Goal: Transaction & Acquisition: Purchase product/service

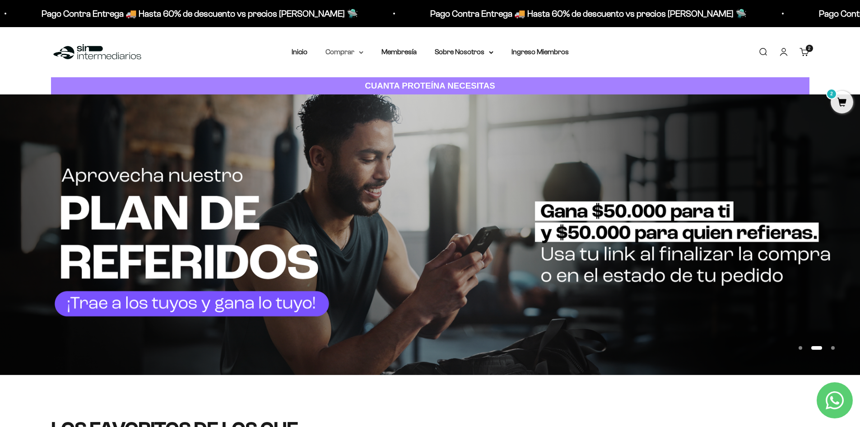
click at [338, 57] on summary "Comprar" at bounding box center [344, 52] width 38 height 12
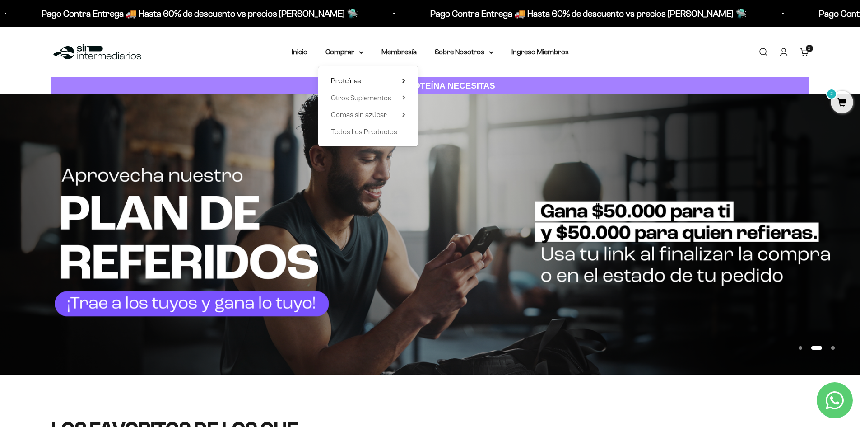
click at [345, 80] on span "Proteínas" at bounding box center [346, 81] width 30 height 8
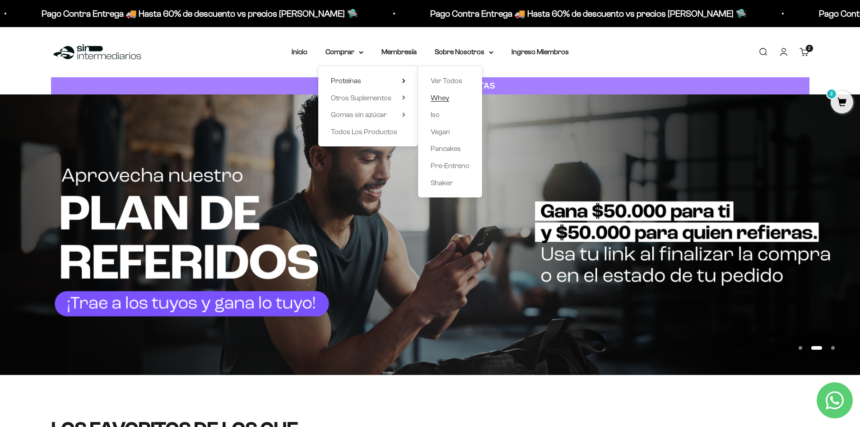
click at [447, 95] on span "Whey" at bounding box center [440, 98] width 19 height 8
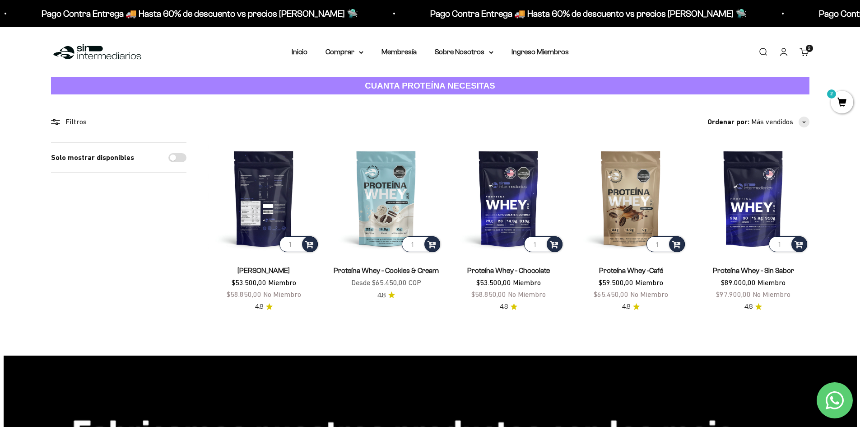
click at [261, 176] on img at bounding box center [263, 197] width 111 height 111
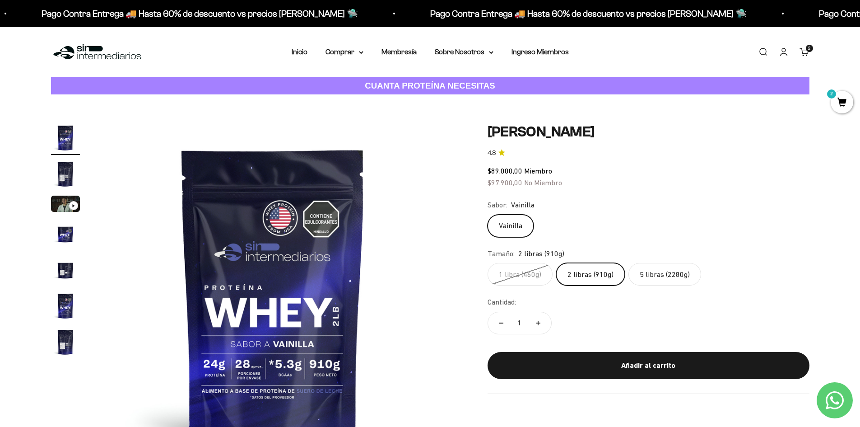
click at [666, 278] on label "5 libras (2280g)" at bounding box center [664, 274] width 73 height 23
click at [487, 263] on input "5 libras (2280g)" at bounding box center [487, 262] width 0 height 0
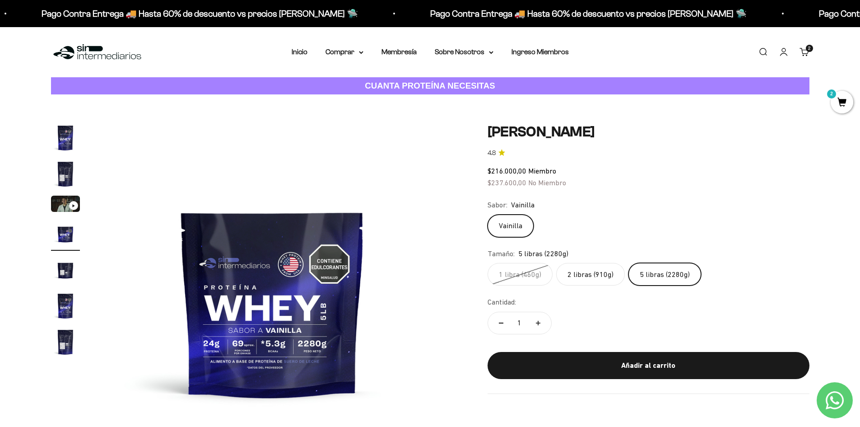
click at [593, 272] on label "2 libras (910g)" at bounding box center [590, 274] width 69 height 23
click at [487, 263] on input "2 libras (910g)" at bounding box center [487, 262] width 0 height 0
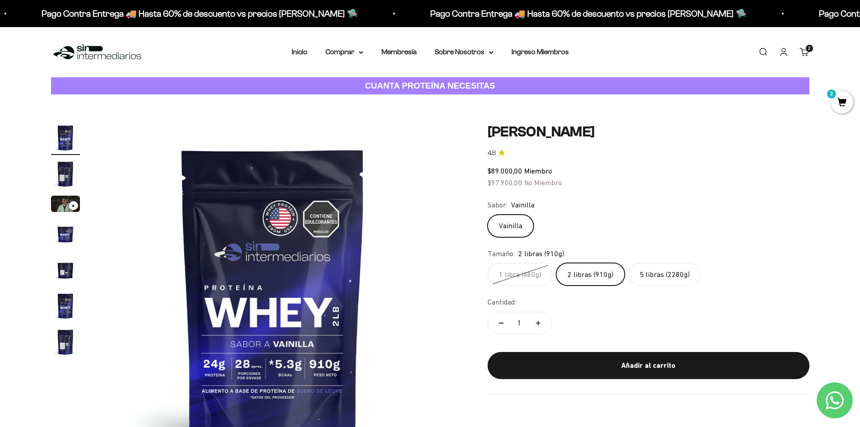
click at [517, 273] on label "1 libra (460g)" at bounding box center [519, 274] width 65 height 23
click at [487, 263] on input "1 libra (460g)" at bounding box center [487, 262] width 0 height 0
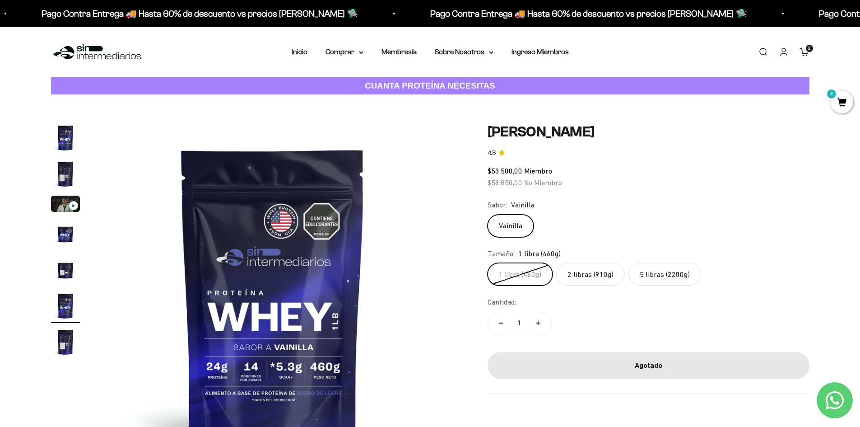
click at [580, 278] on label "2 libras (910g)" at bounding box center [590, 274] width 69 height 23
click at [487, 263] on input "2 libras (910g)" at bounding box center [487, 262] width 0 height 0
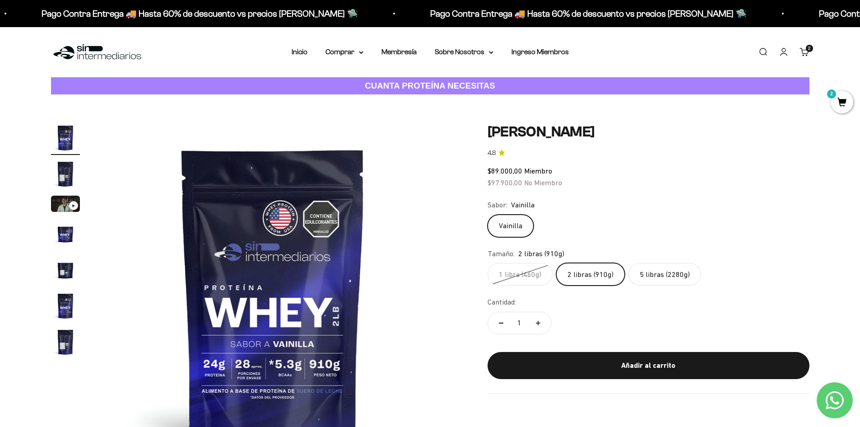
click at [62, 174] on img "Ir al artículo 2" at bounding box center [65, 173] width 29 height 29
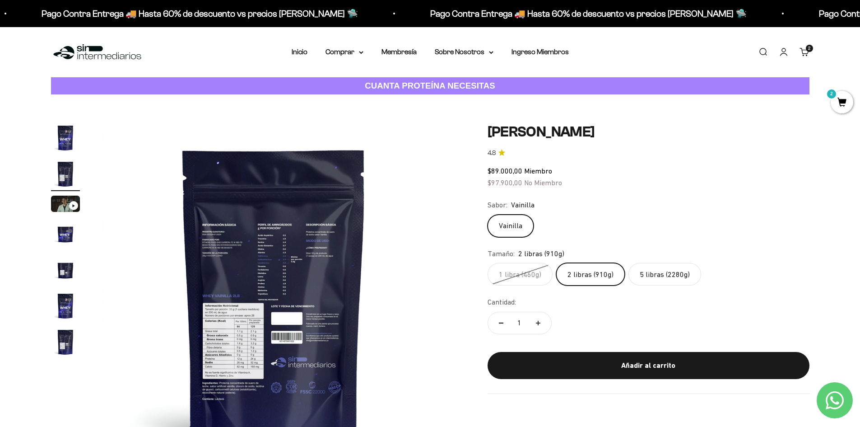
scroll to position [0, 353]
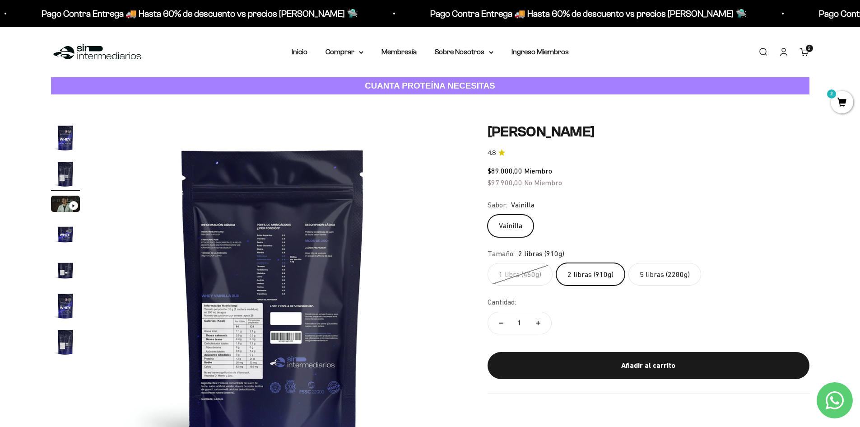
click at [242, 331] on img at bounding box center [273, 294] width 343 height 343
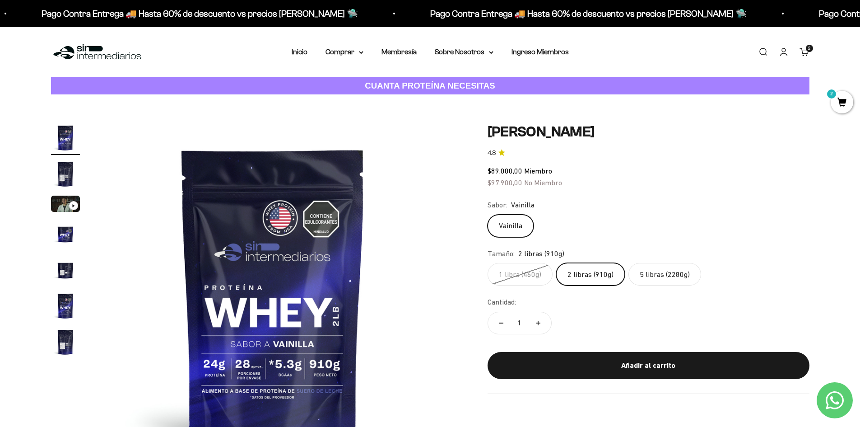
scroll to position [45, 0]
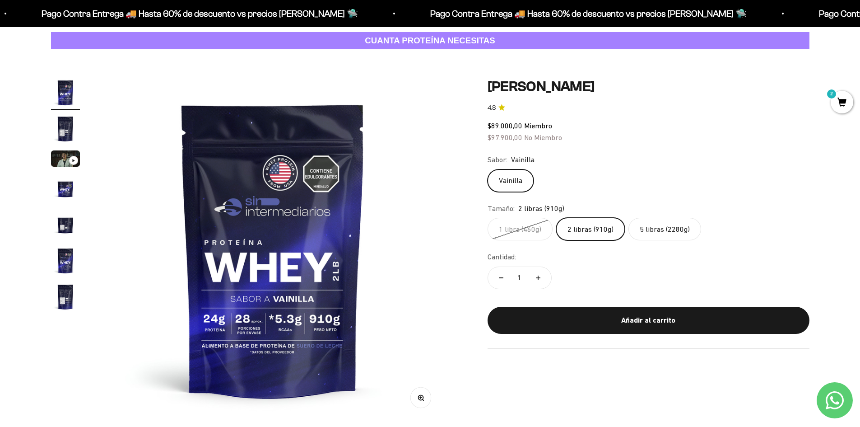
click at [64, 220] on img "Ir al artículo 5" at bounding box center [65, 224] width 29 height 29
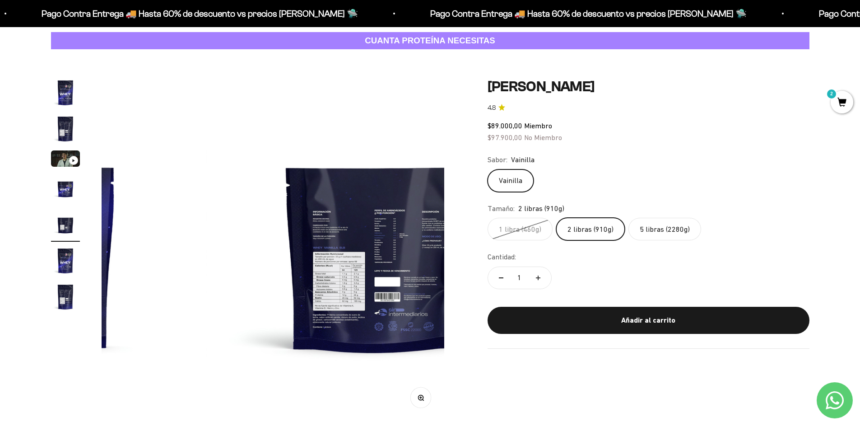
scroll to position [0, 1414]
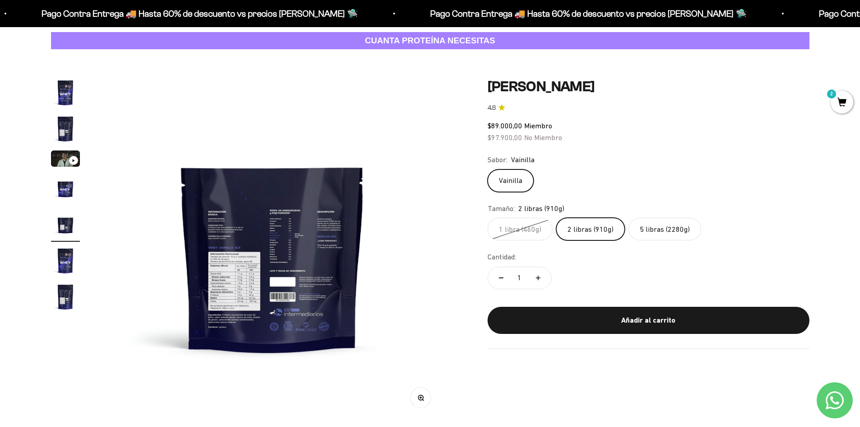
click at [57, 133] on img "Ir al artículo 2" at bounding box center [65, 128] width 29 height 29
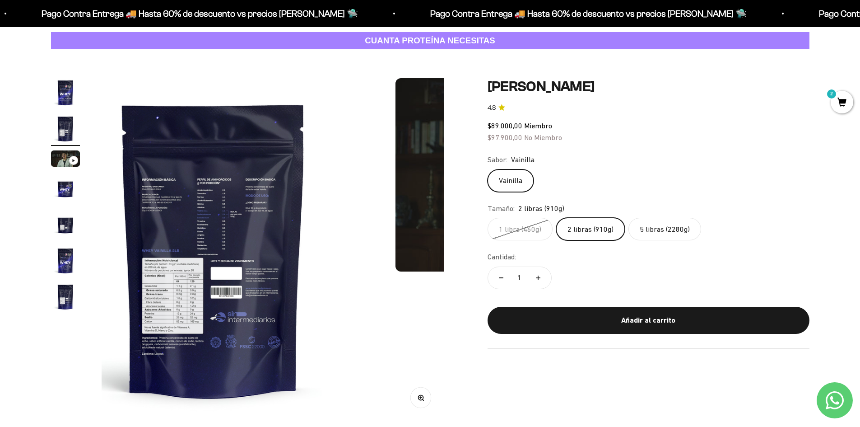
scroll to position [0, 353]
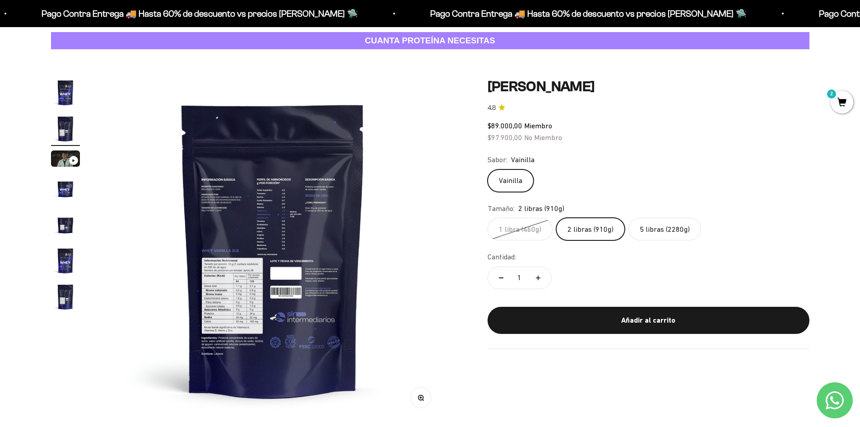
click at [422, 395] on circle "button" at bounding box center [420, 396] width 5 height 5
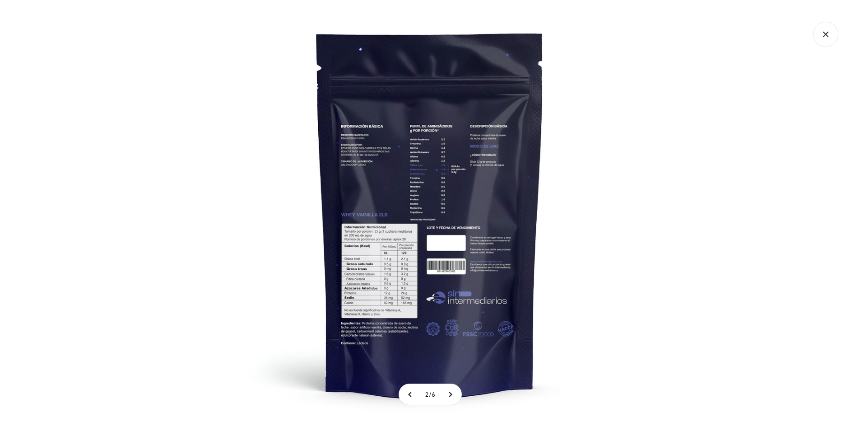
click at [389, 268] on img at bounding box center [430, 213] width 427 height 427
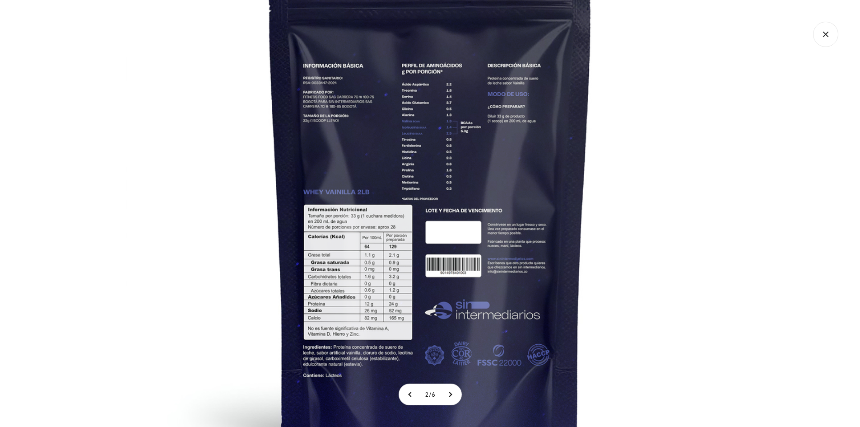
click at [361, 271] on img at bounding box center [429, 189] width 609 height 609
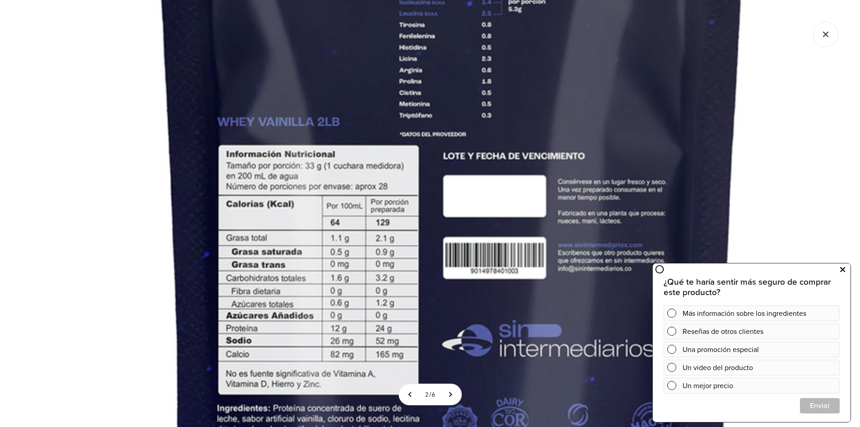
click at [844, 272] on icon at bounding box center [842, 270] width 5 height 12
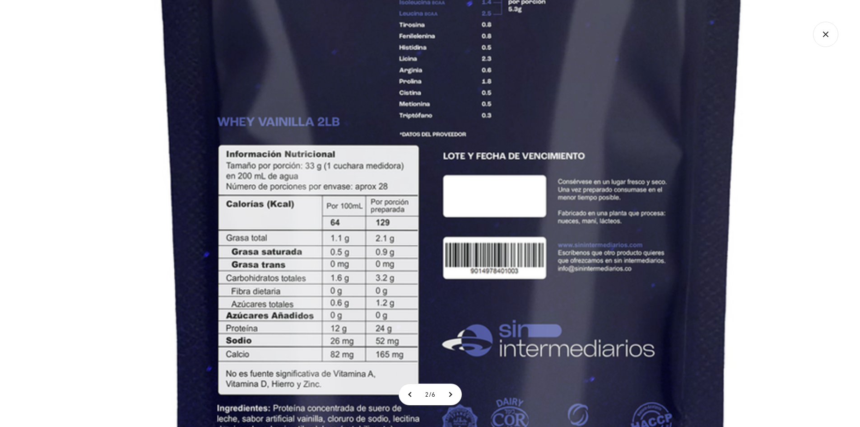
click at [827, 40] on icon "Cerrar galería" at bounding box center [825, 34] width 25 height 25
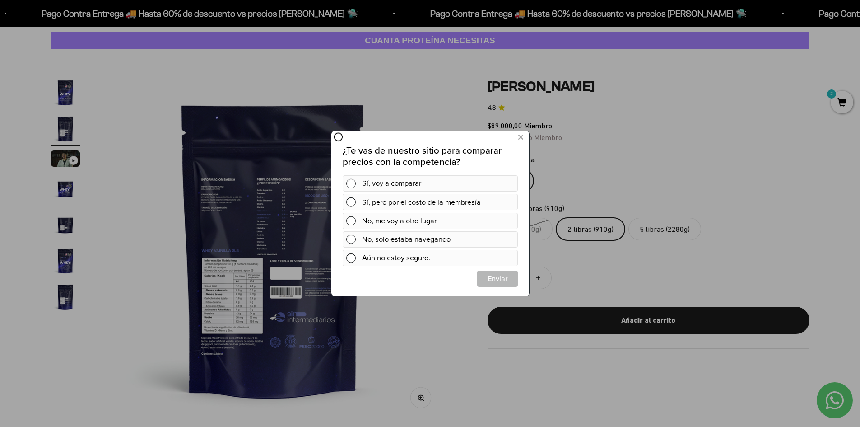
scroll to position [0, 0]
click at [521, 139] on icon at bounding box center [520, 137] width 5 height 12
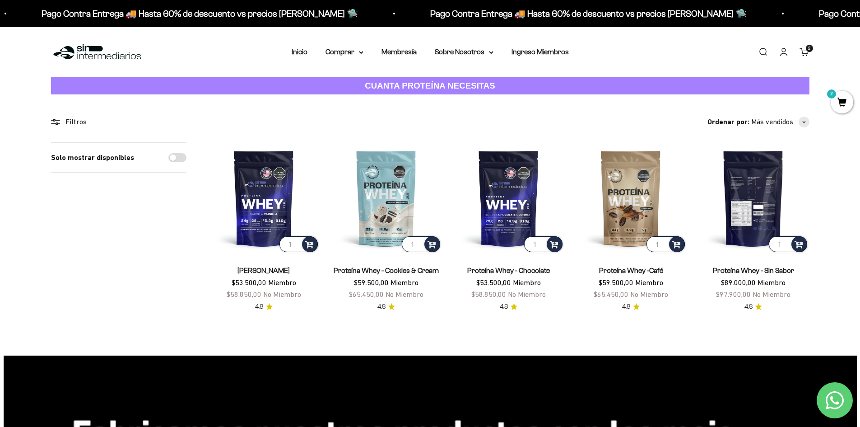
click at [771, 178] on img at bounding box center [752, 197] width 111 height 111
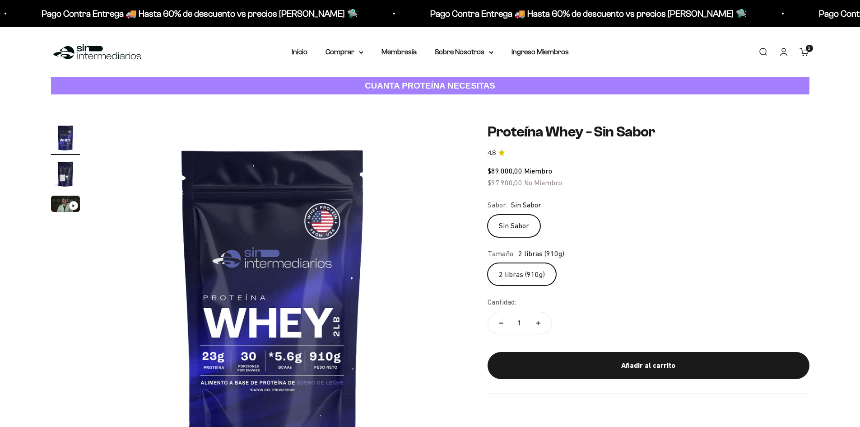
click at [69, 175] on img "Ir al artículo 2" at bounding box center [65, 173] width 29 height 29
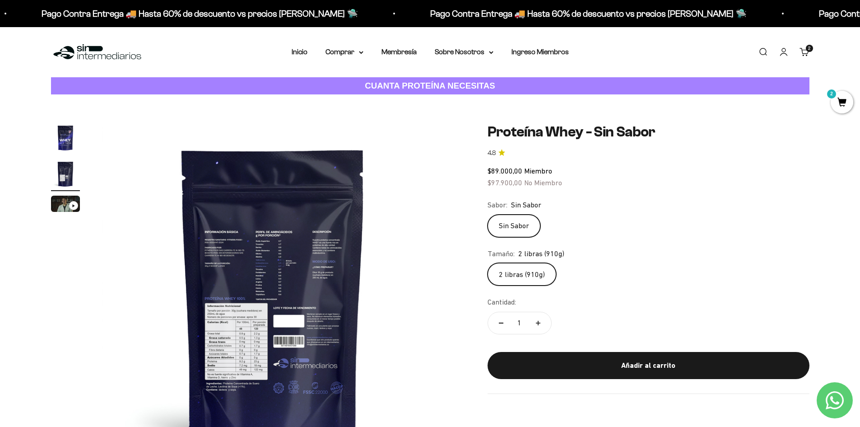
scroll to position [45, 0]
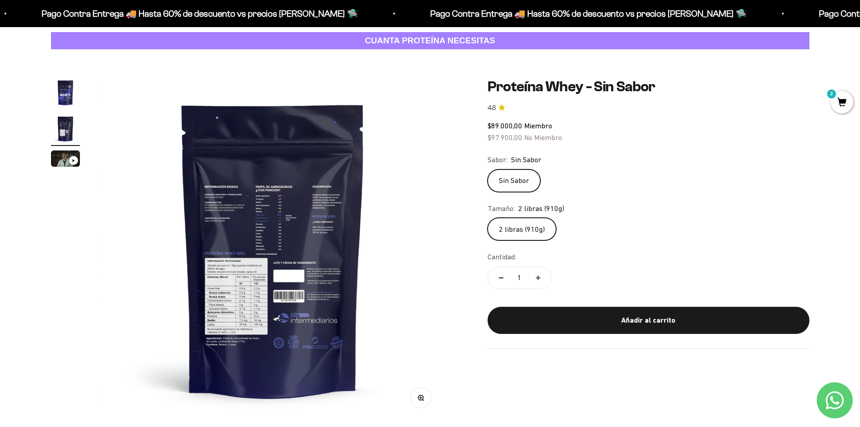
click at [238, 334] on img at bounding box center [273, 249] width 343 height 343
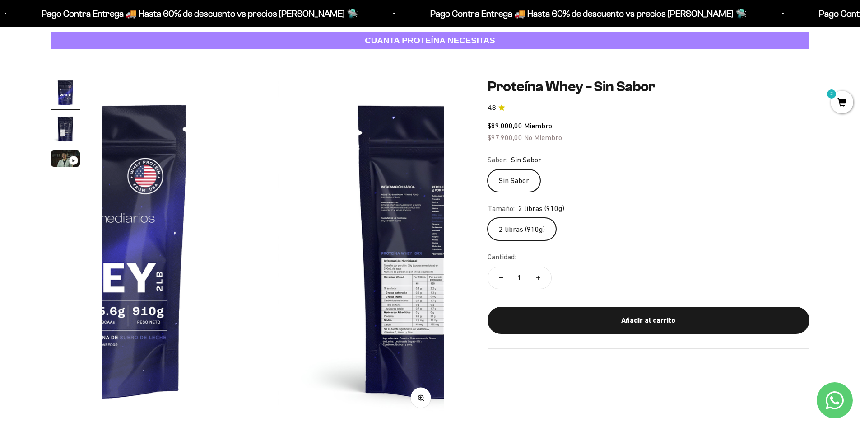
scroll to position [0, 0]
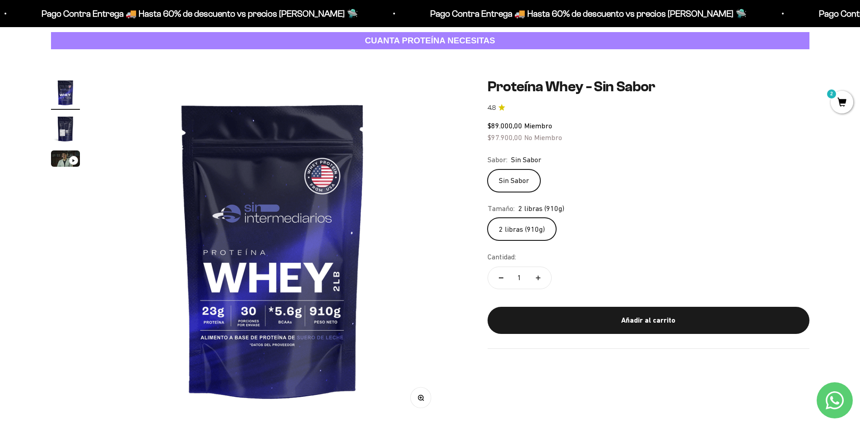
click at [376, 279] on img at bounding box center [273, 249] width 343 height 343
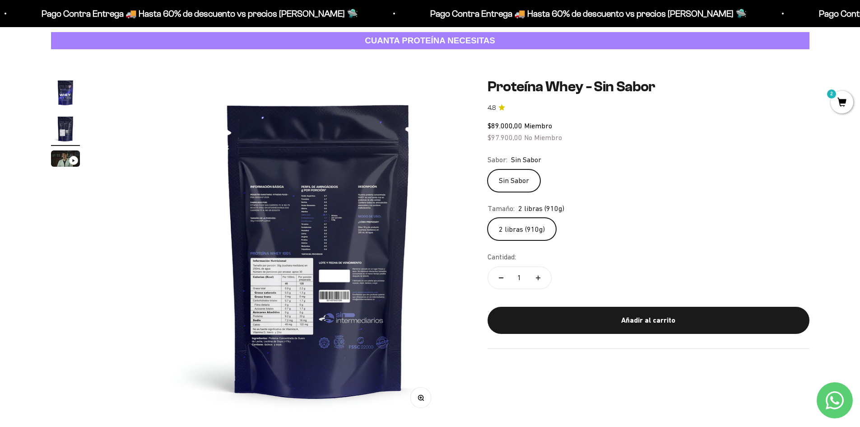
scroll to position [0, 353]
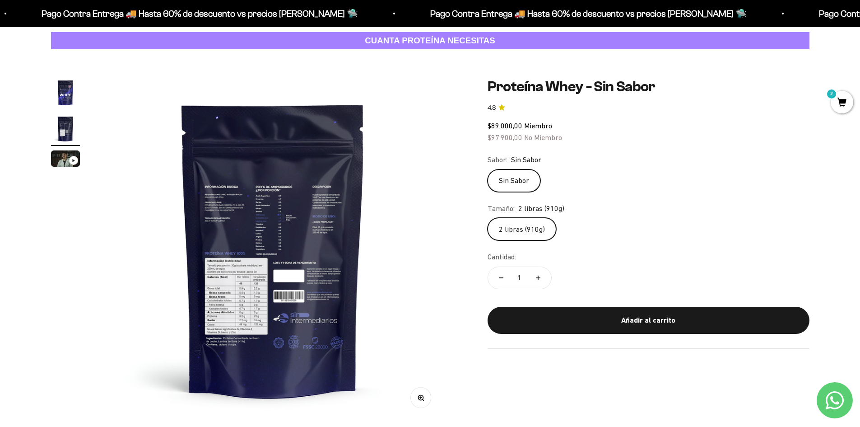
click at [421, 401] on button "Zoom" at bounding box center [420, 397] width 20 height 20
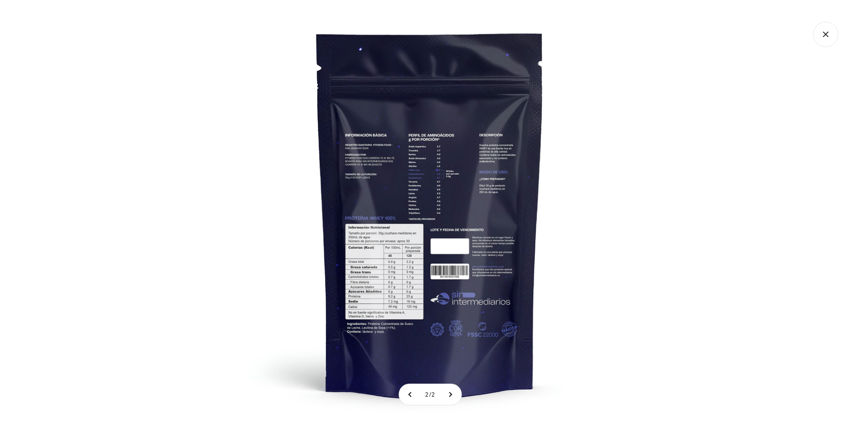
click at [382, 332] on img at bounding box center [430, 213] width 427 height 427
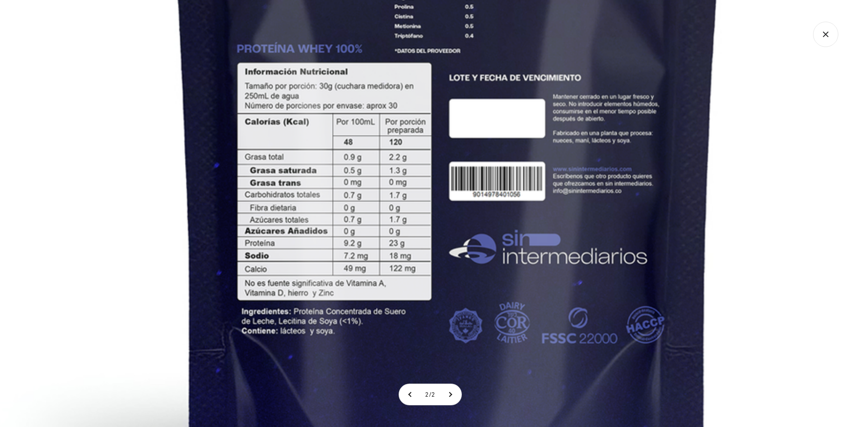
click at [345, 338] on img at bounding box center [447, 37] width 1061 height 1061
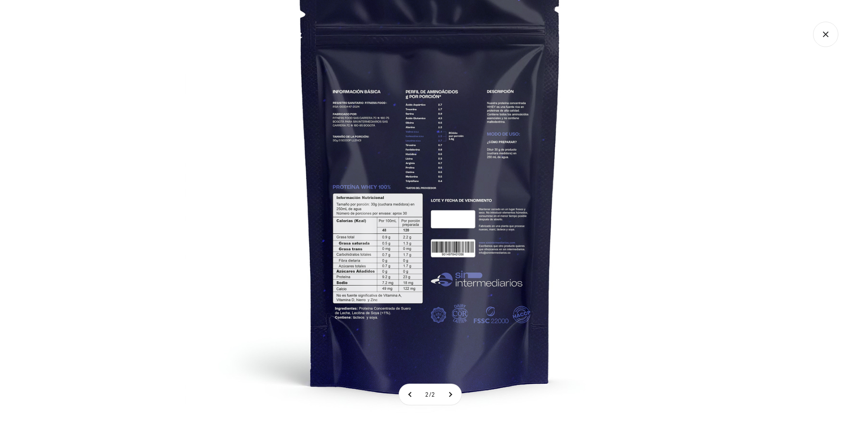
click at [825, 43] on icon "Cerrar galería" at bounding box center [825, 34] width 25 height 25
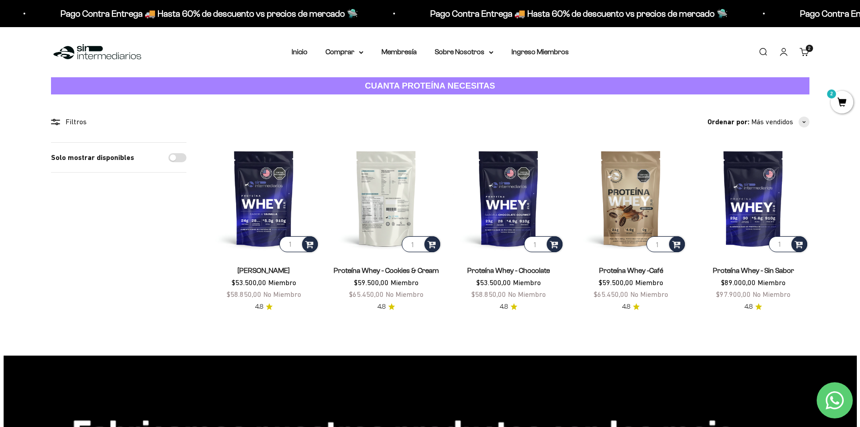
click at [390, 197] on img at bounding box center [385, 197] width 111 height 111
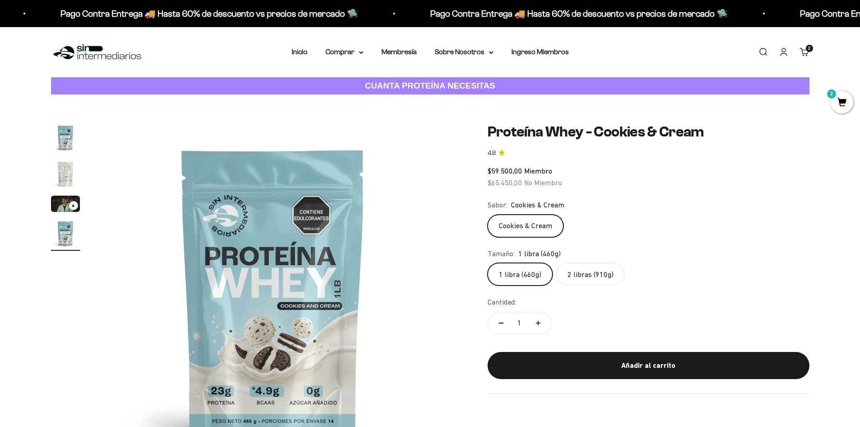
click at [65, 172] on img "Ir al artículo 2" at bounding box center [65, 173] width 29 height 29
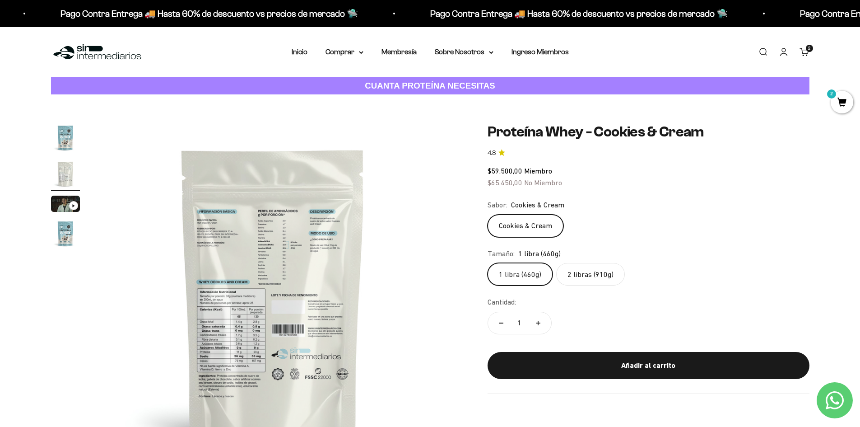
click at [253, 325] on img at bounding box center [273, 294] width 343 height 343
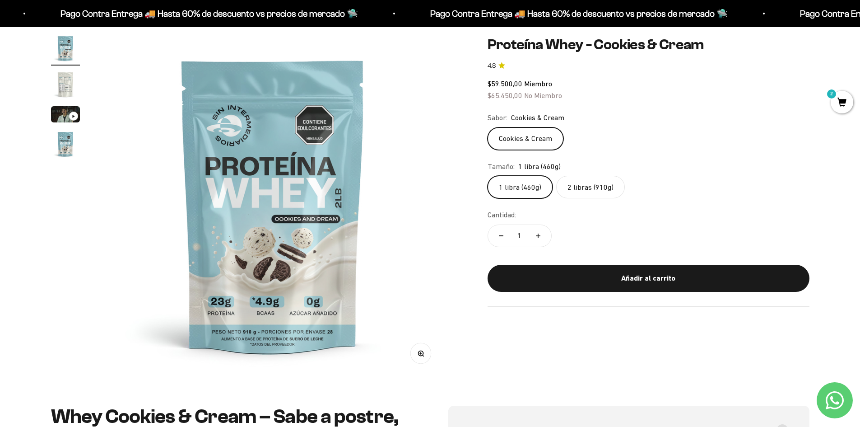
scroll to position [90, 0]
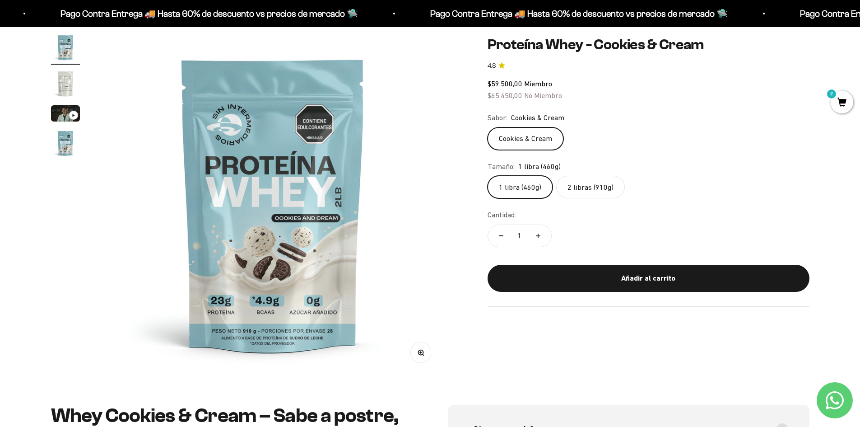
click at [134, 209] on img at bounding box center [273, 204] width 343 height 343
click at [145, 199] on img at bounding box center [273, 204] width 343 height 343
click at [55, 81] on img "Ir al artículo 2" at bounding box center [65, 83] width 29 height 29
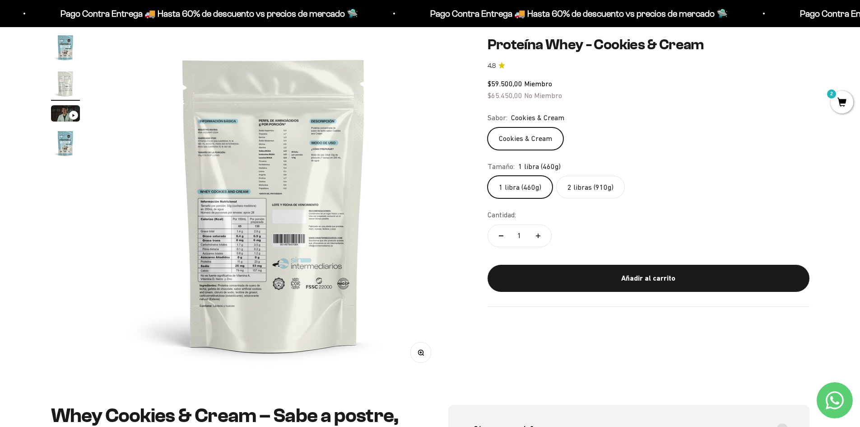
scroll to position [0, 353]
click at [423, 354] on icon "button" at bounding box center [421, 352] width 6 height 6
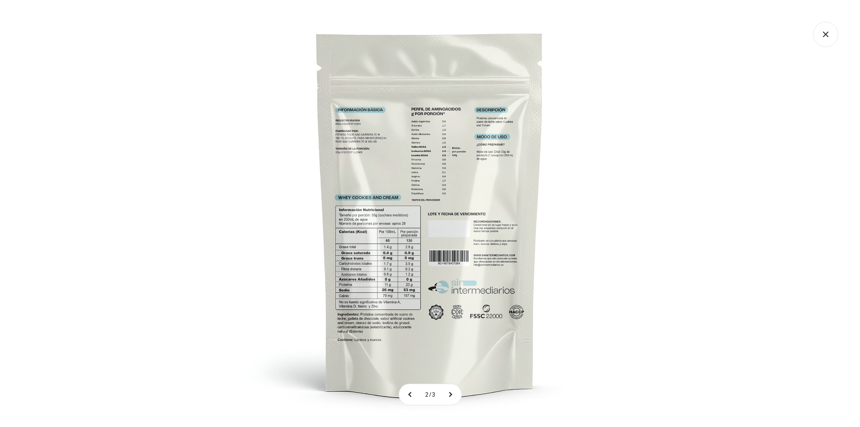
click at [835, 23] on icon "Cerrar galería" at bounding box center [825, 34] width 25 height 25
